Goal: Information Seeking & Learning: Compare options

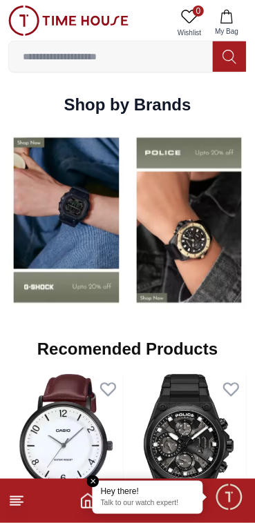
scroll to position [1197, 0]
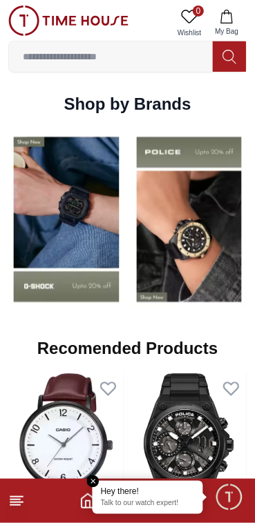
click at [64, 227] on img at bounding box center [66, 219] width 116 height 181
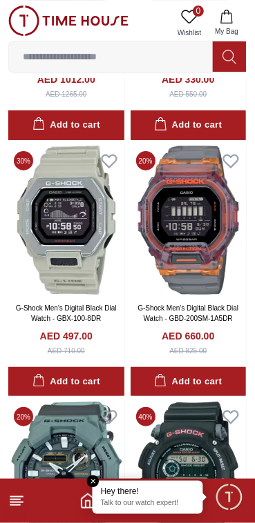
scroll to position [2138, 0]
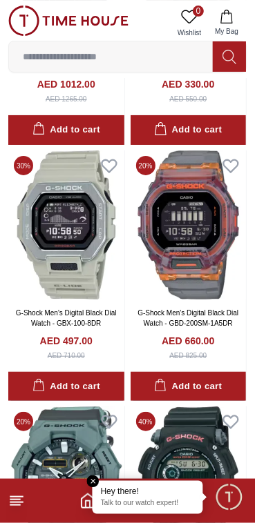
click at [215, 234] on img at bounding box center [189, 225] width 116 height 149
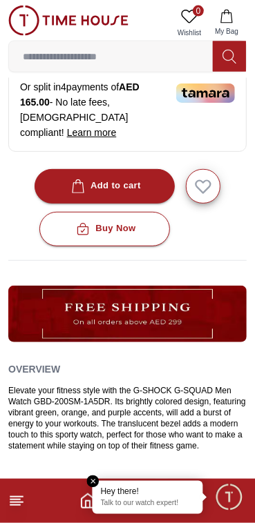
scroll to position [485, 0]
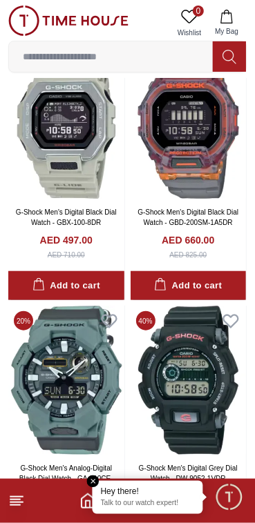
scroll to position [2238, 0]
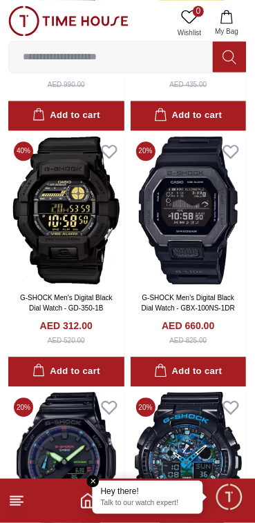
scroll to position [5102, 0]
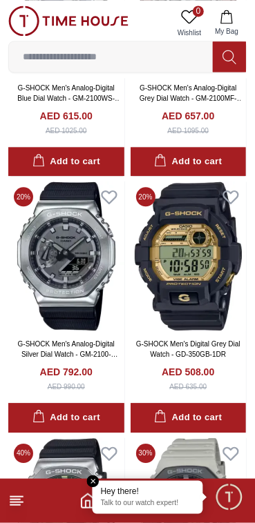
scroll to position [7567, 0]
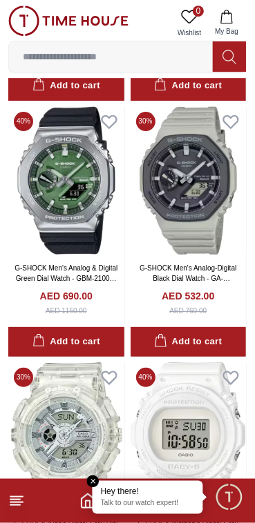
scroll to position [7852, 0]
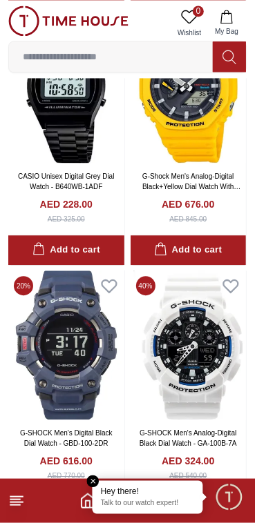
scroll to position [12903, 0]
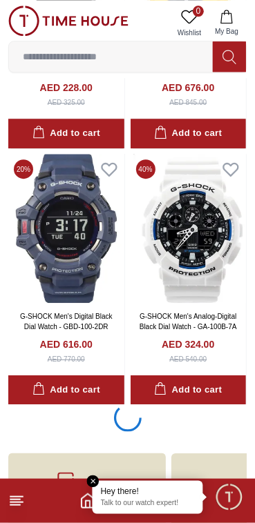
scroll to position [12983, 0]
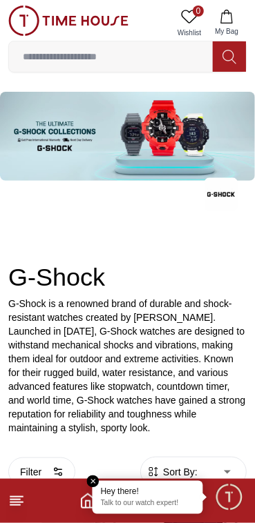
scroll to position [12983, 0]
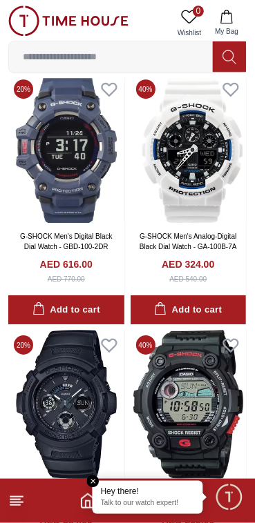
scroll to position [12903, 0]
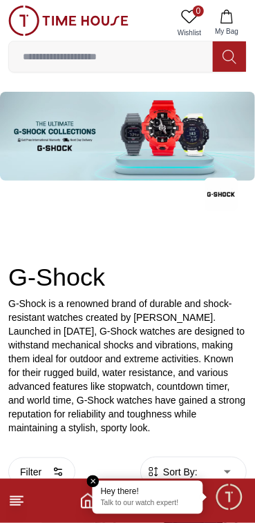
scroll to position [7720, 0]
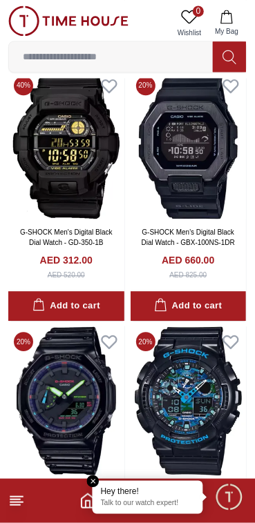
scroll to position [2581, 0]
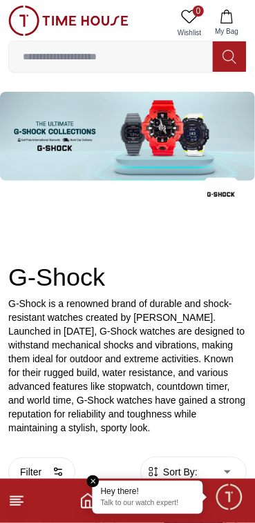
click at [93, 481] on em "Close tooltip" at bounding box center [93, 482] width 12 height 12
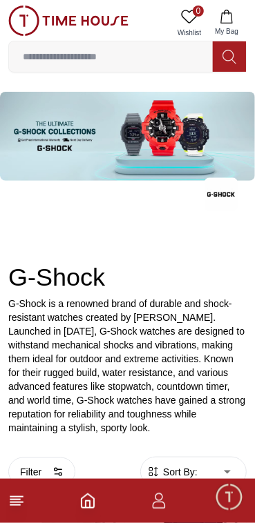
click at [84, 499] on icon "Home" at bounding box center [87, 501] width 17 height 17
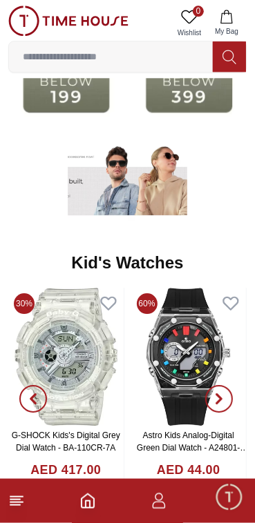
scroll to position [1858, 0]
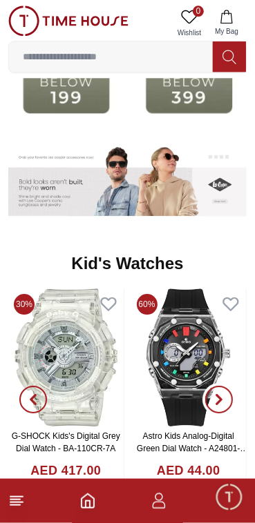
click at [209, 321] on button "button" at bounding box center [219, 401] width 50 height 224
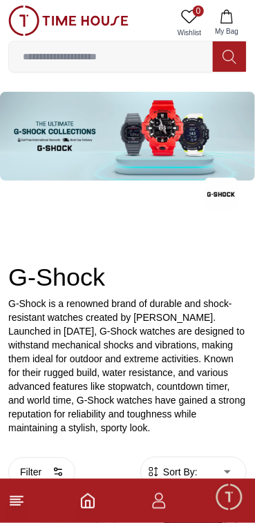
scroll to position [2581, 0]
